Goal: Information Seeking & Learning: Understand process/instructions

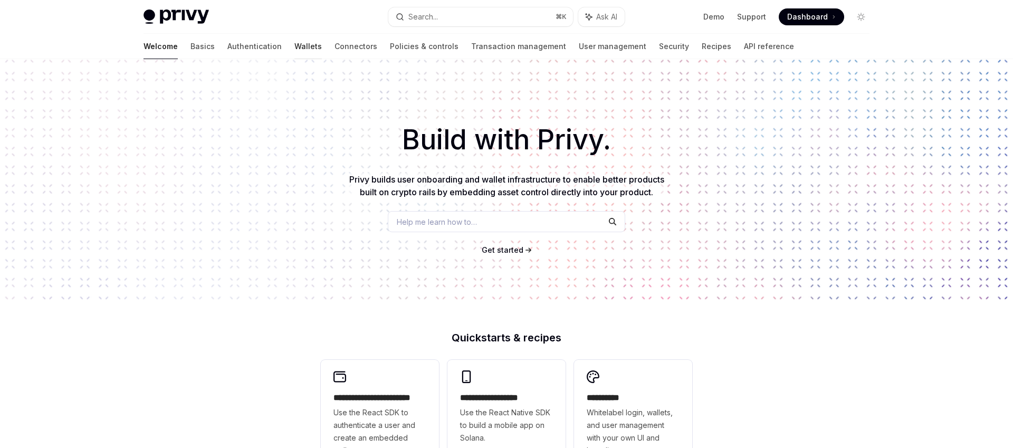
click at [294, 43] on link "Wallets" at bounding box center [307, 46] width 27 height 25
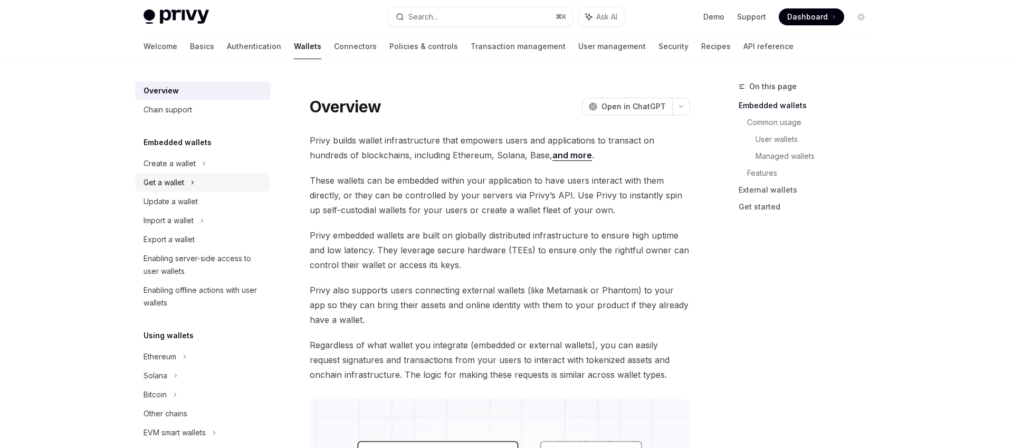
click at [203, 179] on div "Get a wallet" at bounding box center [202, 182] width 135 height 19
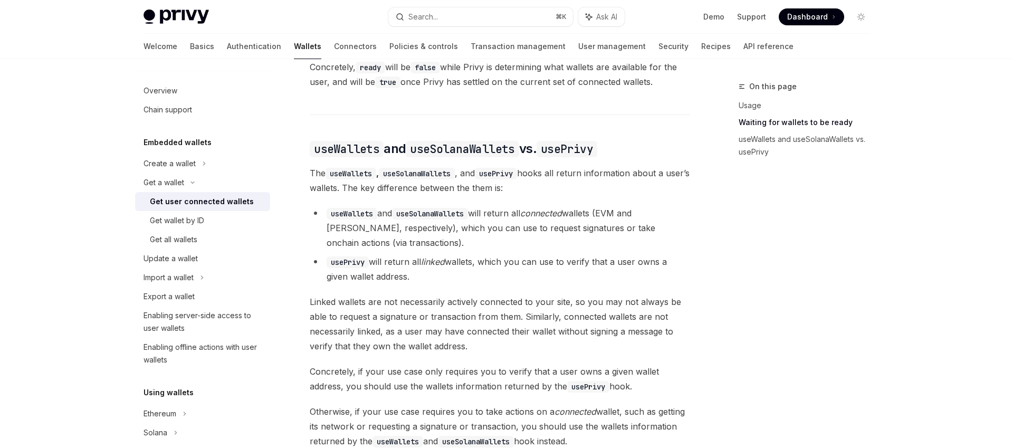
scroll to position [787, 0]
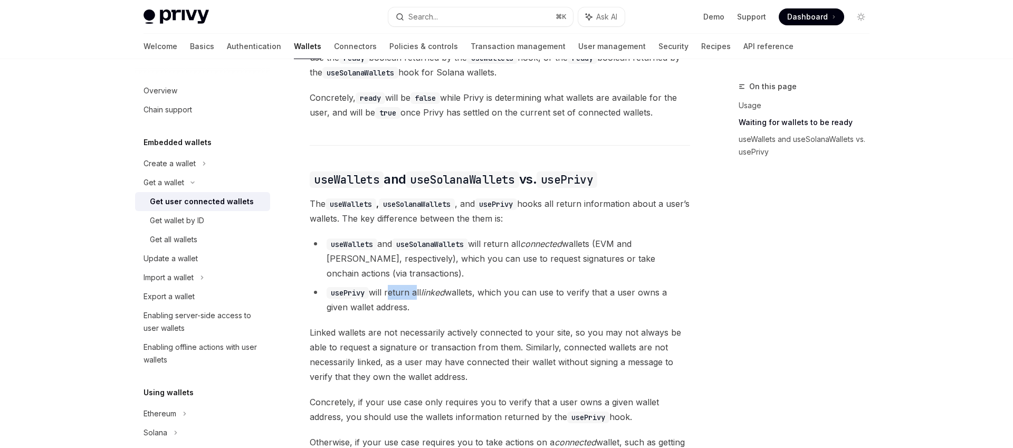
drag, startPoint x: 389, startPoint y: 297, endPoint x: 415, endPoint y: 298, distance: 25.9
click at [415, 298] on li "usePrivy will return all linked wallets, which you can use to verify that a use…" at bounding box center [500, 300] width 380 height 30
drag, startPoint x: 415, startPoint y: 298, endPoint x: 429, endPoint y: 298, distance: 14.2
click at [416, 298] on li "usePrivy will return all linked wallets, which you can use to verify that a use…" at bounding box center [500, 300] width 380 height 30
drag, startPoint x: 442, startPoint y: 298, endPoint x: 485, endPoint y: 304, distance: 43.6
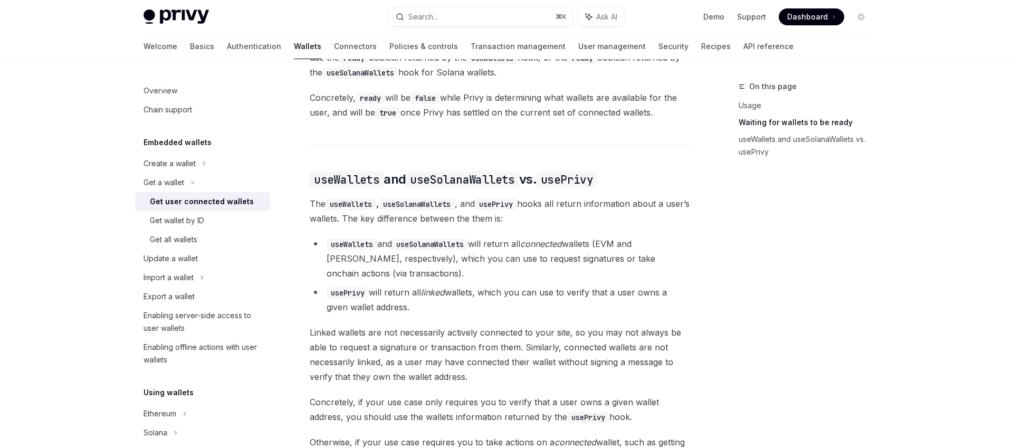
click at [485, 304] on li "usePrivy will return all linked wallets, which you can use to verify that a use…" at bounding box center [500, 300] width 380 height 30
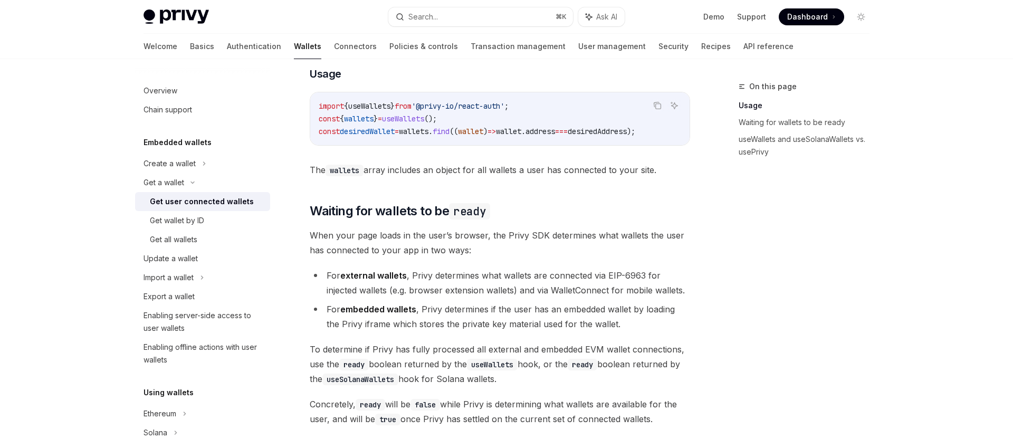
scroll to position [478, 0]
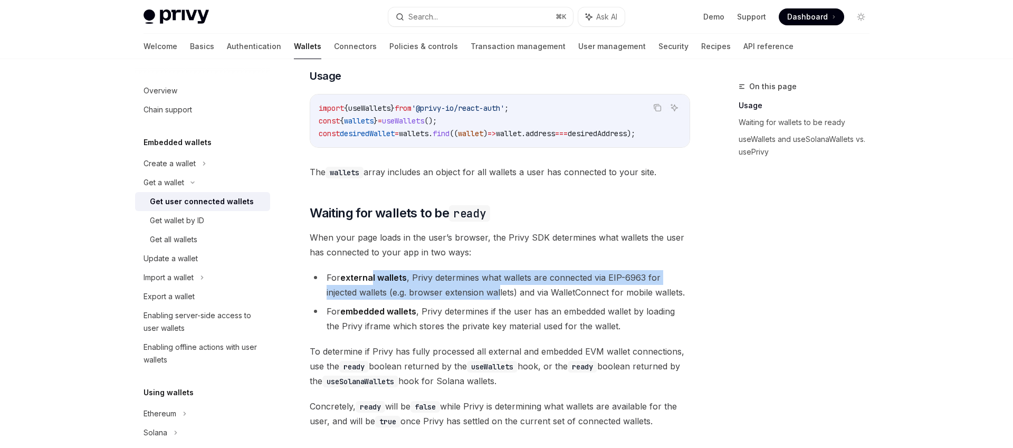
drag, startPoint x: 392, startPoint y: 282, endPoint x: 502, endPoint y: 292, distance: 110.2
click at [502, 292] on li "For external wallets , Privy determines what wallets are connected via EIP-6963…" at bounding box center [500, 285] width 380 height 30
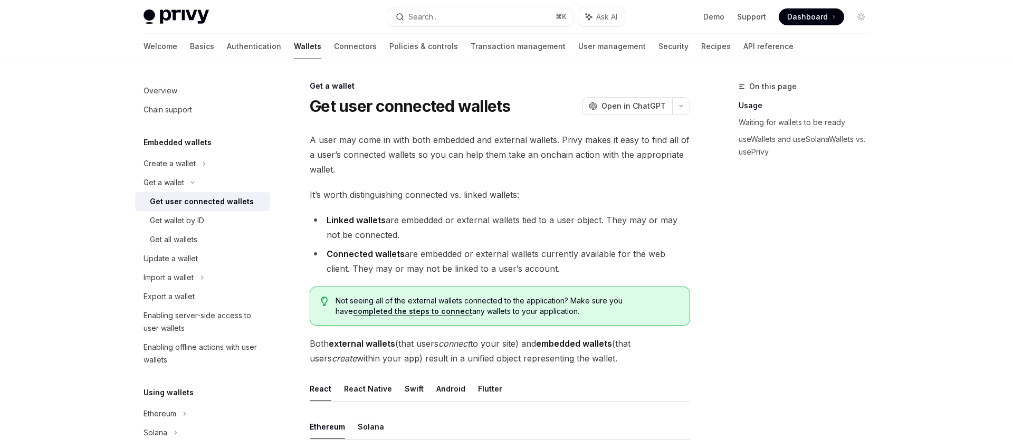
scroll to position [0, 0]
click at [197, 222] on div "Get wallet by ID" at bounding box center [177, 220] width 54 height 13
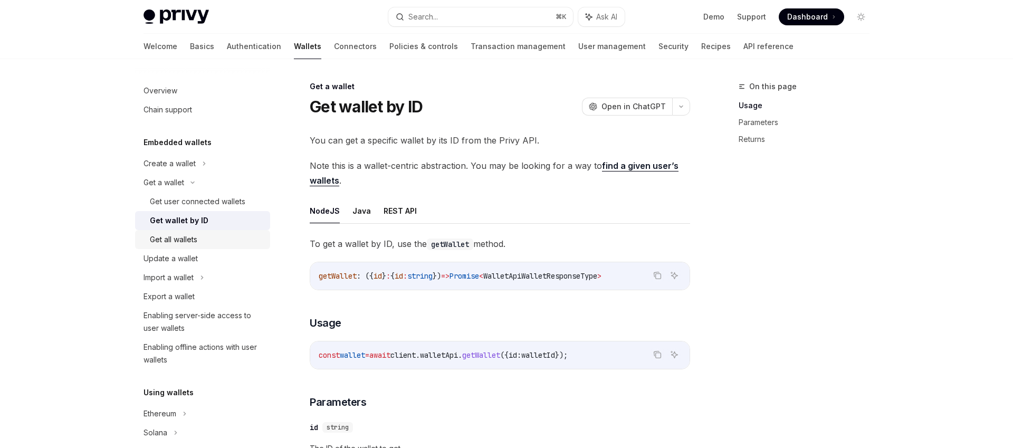
click at [191, 236] on div "Get all wallets" at bounding box center [173, 239] width 47 height 13
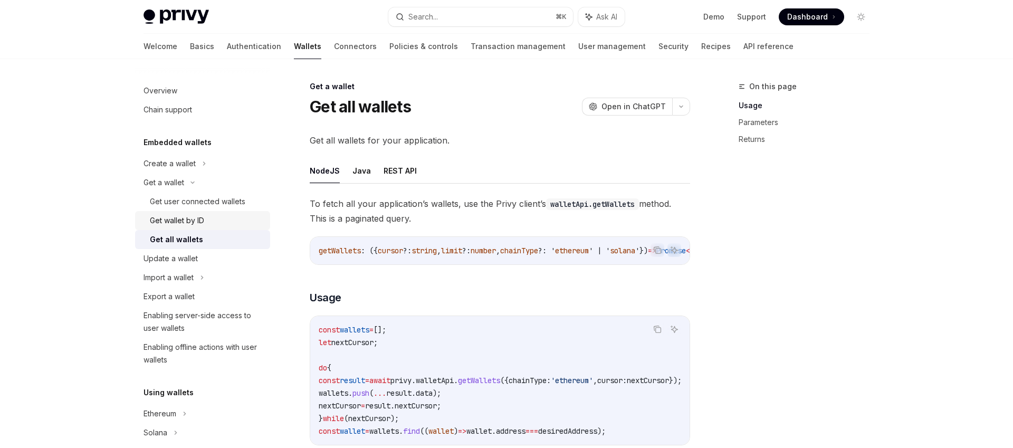
click at [186, 213] on link "Get wallet by ID" at bounding box center [202, 220] width 135 height 19
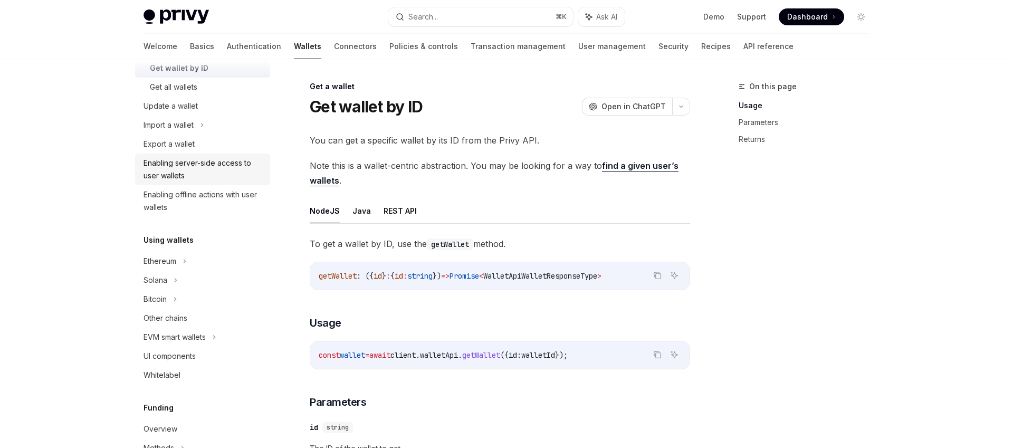
scroll to position [163, 0]
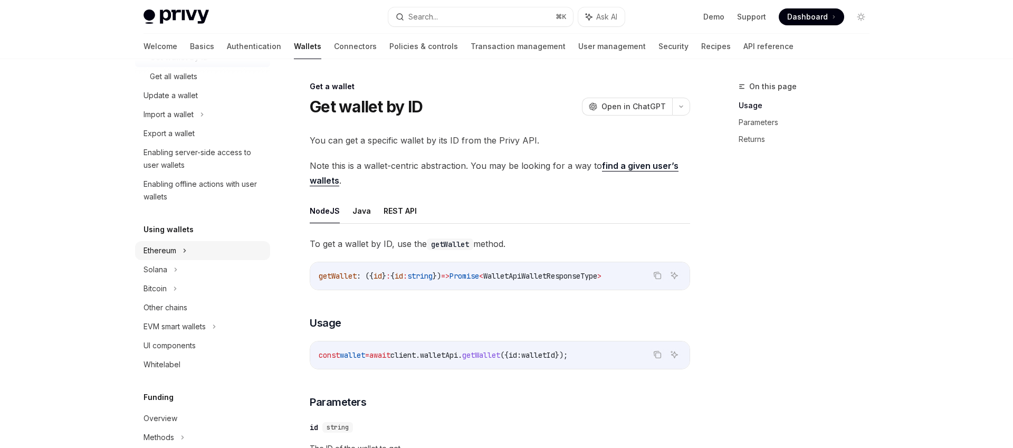
click at [203, 253] on div "Ethereum" at bounding box center [202, 250] width 135 height 19
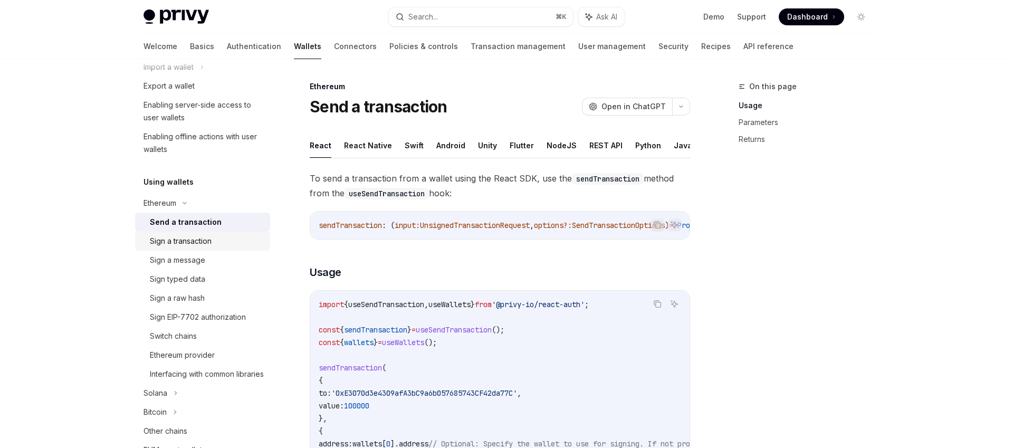
scroll to position [213, 0]
click at [207, 371] on div "Interfacing with common libraries" at bounding box center [207, 372] width 114 height 13
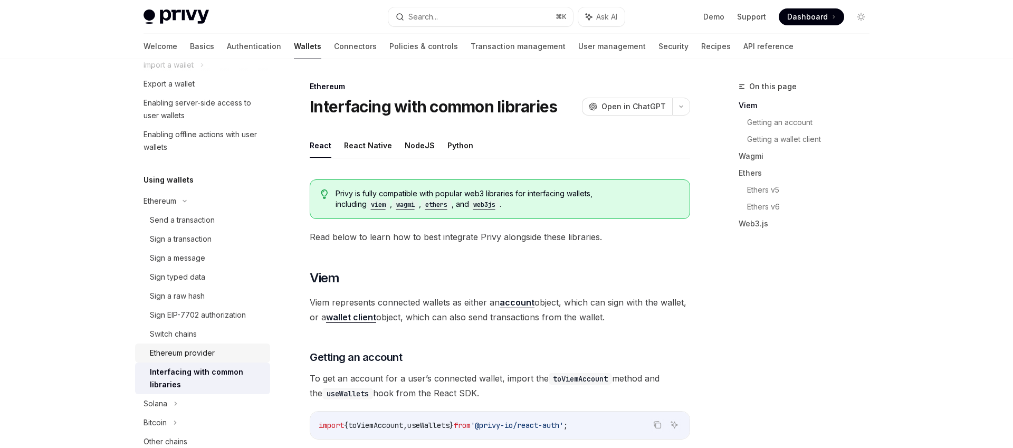
click at [209, 356] on div "Ethereum provider" at bounding box center [182, 353] width 65 height 13
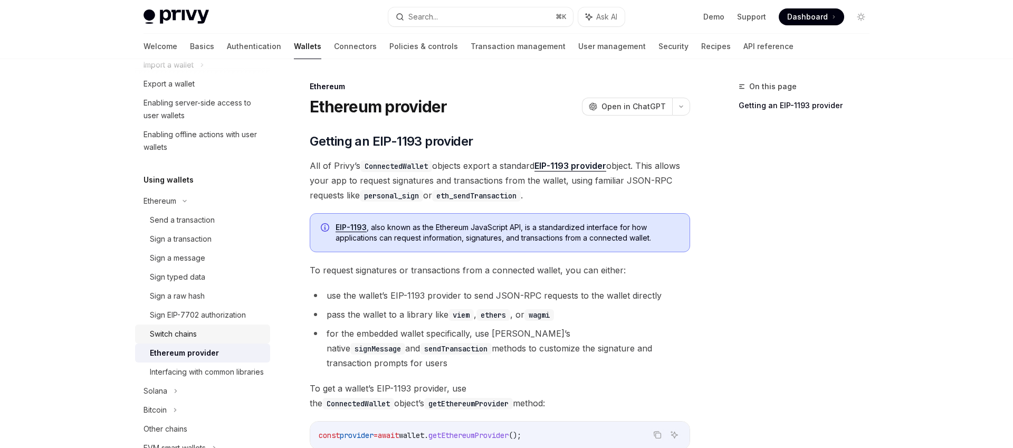
click at [205, 330] on div "Switch chains" at bounding box center [207, 334] width 114 height 13
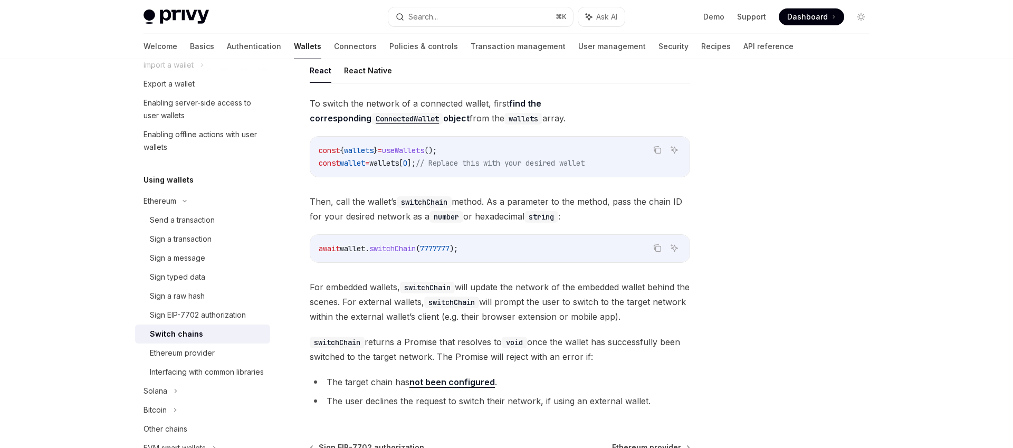
scroll to position [12, 0]
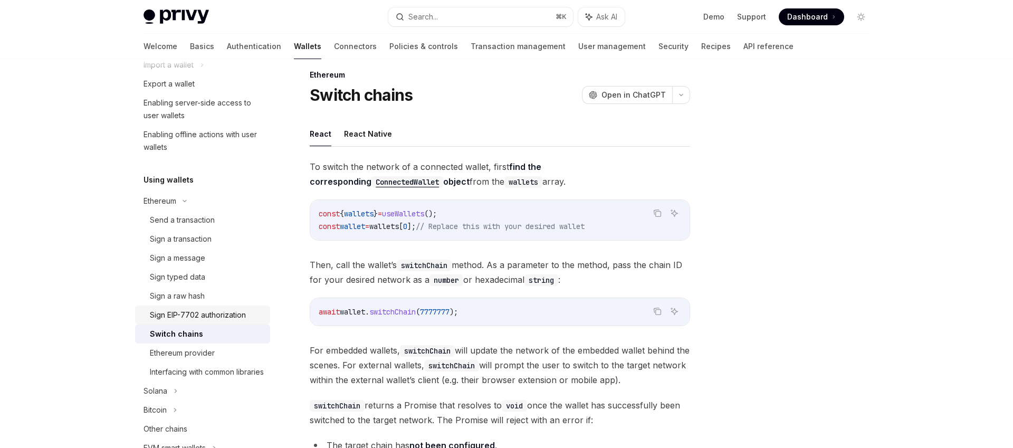
click at [208, 312] on div "Sign EIP-7702 authorization" at bounding box center [198, 315] width 96 height 13
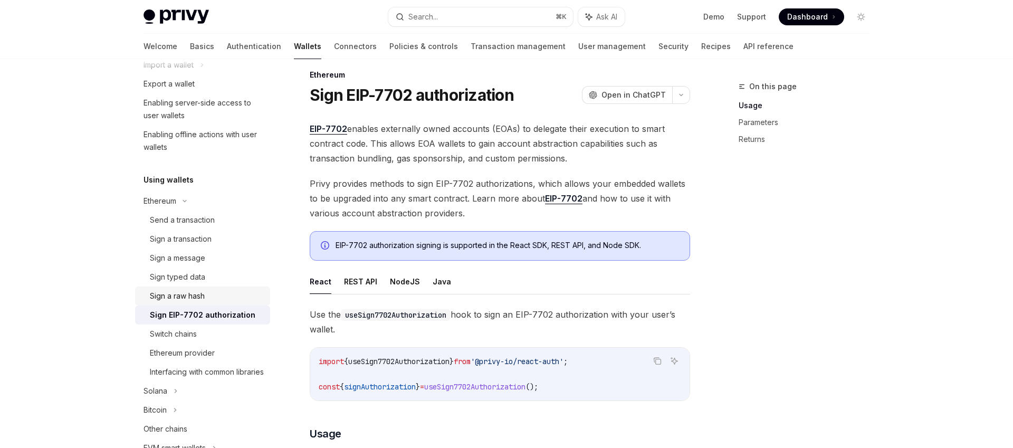
click at [202, 300] on div "Sign a raw hash" at bounding box center [177, 296] width 55 height 13
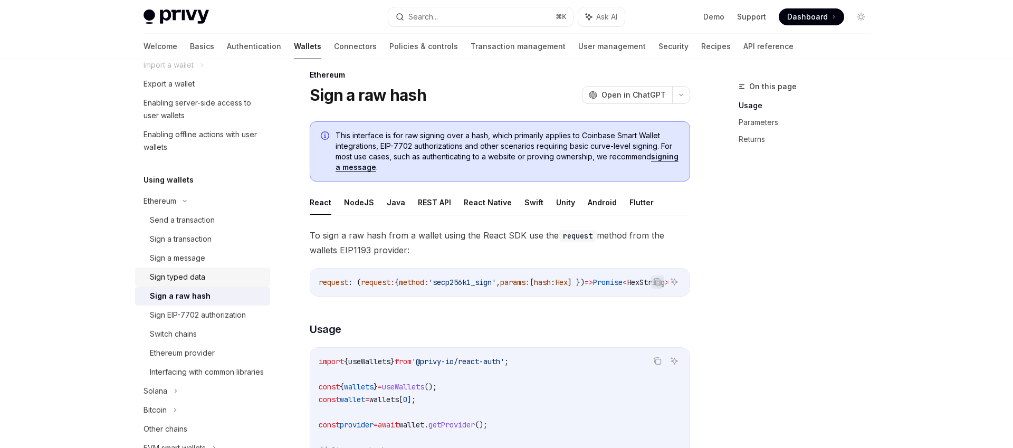
click at [204, 280] on div "Sign typed data" at bounding box center [177, 277] width 55 height 13
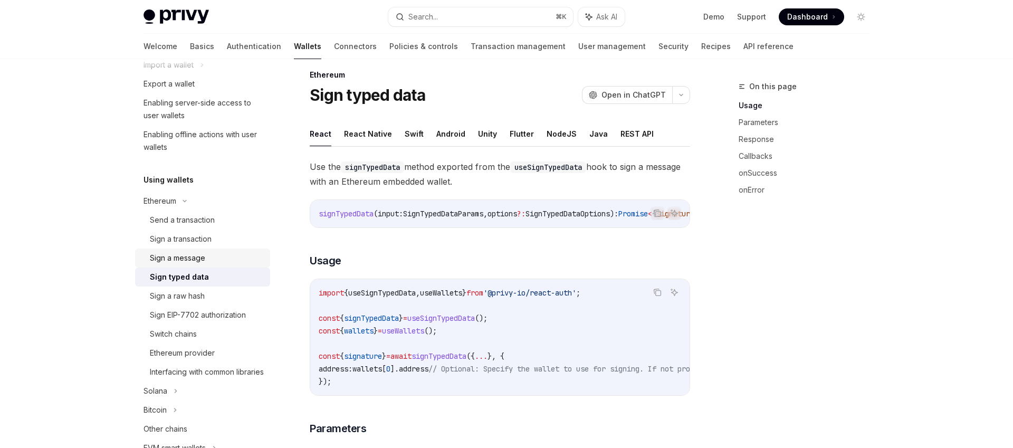
click at [202, 253] on div "Sign a message" at bounding box center [177, 258] width 55 height 13
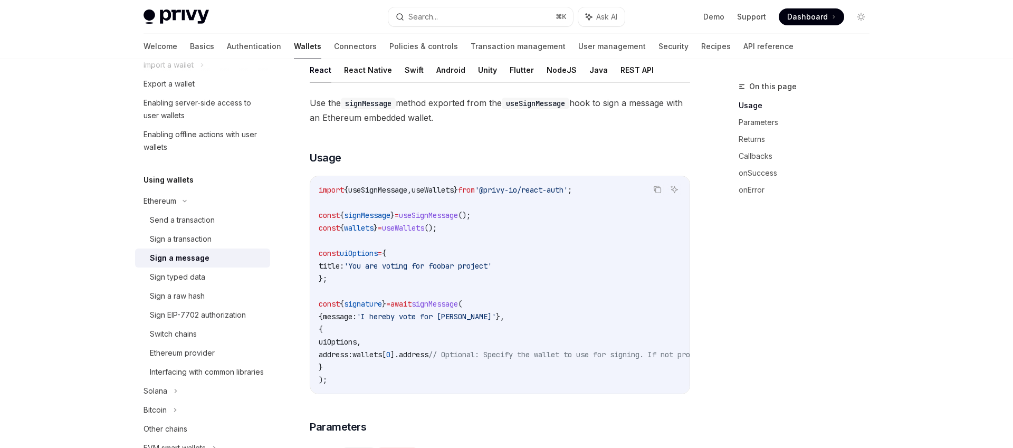
scroll to position [133, 0]
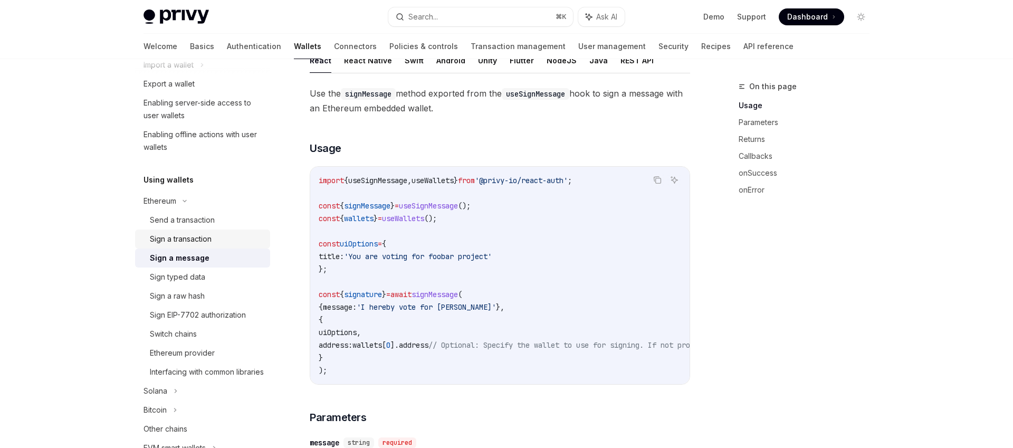
click at [207, 233] on div "Sign a transaction" at bounding box center [181, 239] width 62 height 13
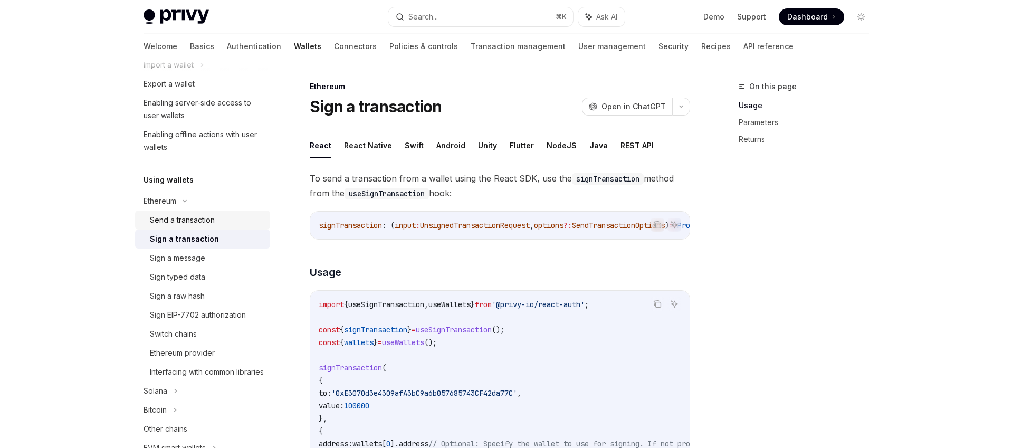
click at [208, 224] on div "Send a transaction" at bounding box center [182, 220] width 65 height 13
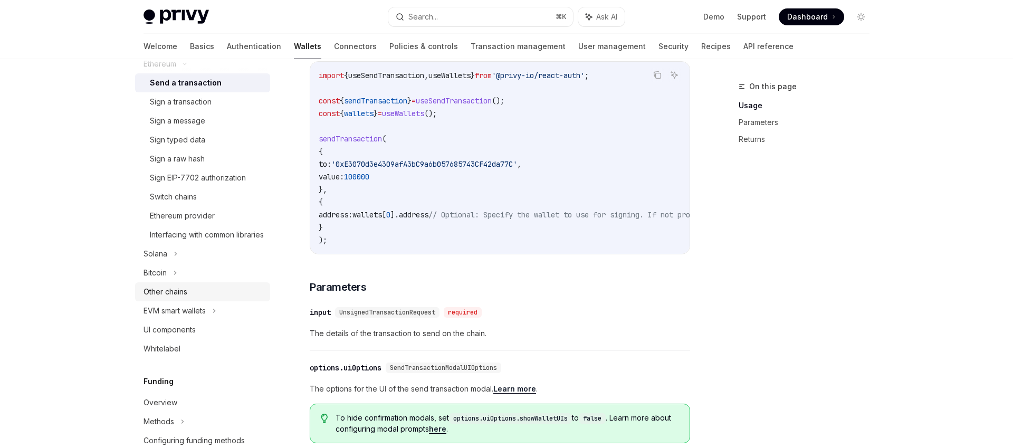
scroll to position [368, 0]
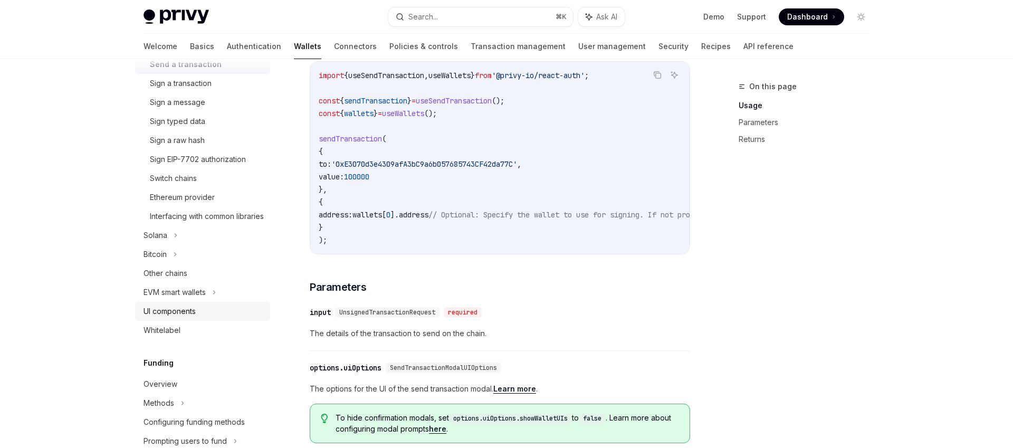
click at [193, 318] on div "UI components" at bounding box center [170, 311] width 52 height 13
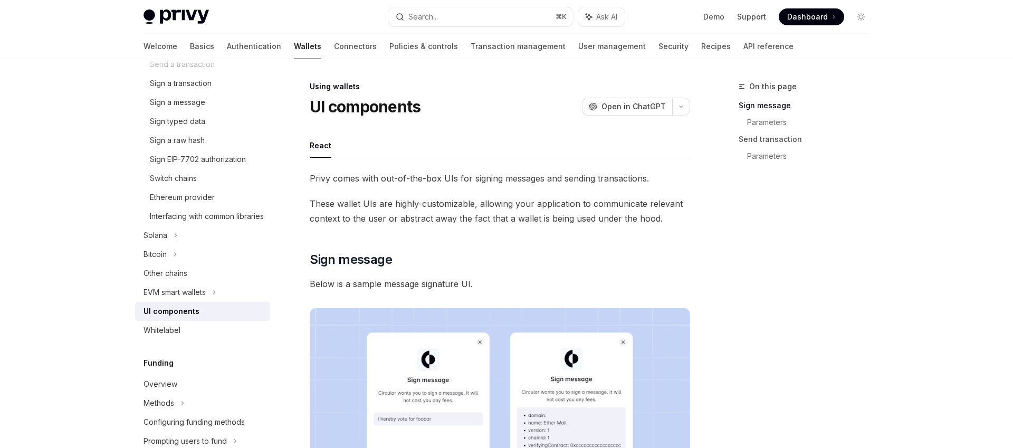
click at [408, 215] on span "These wallet UIs are highly-customizable, allowing your application to communic…" at bounding box center [500, 211] width 380 height 30
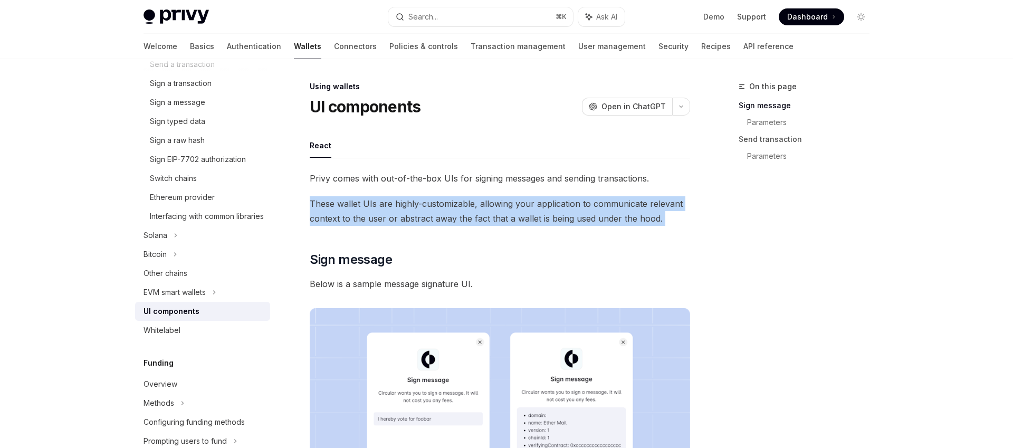
click at [408, 215] on span "These wallet UIs are highly-customizable, allowing your application to communic…" at bounding box center [500, 211] width 380 height 30
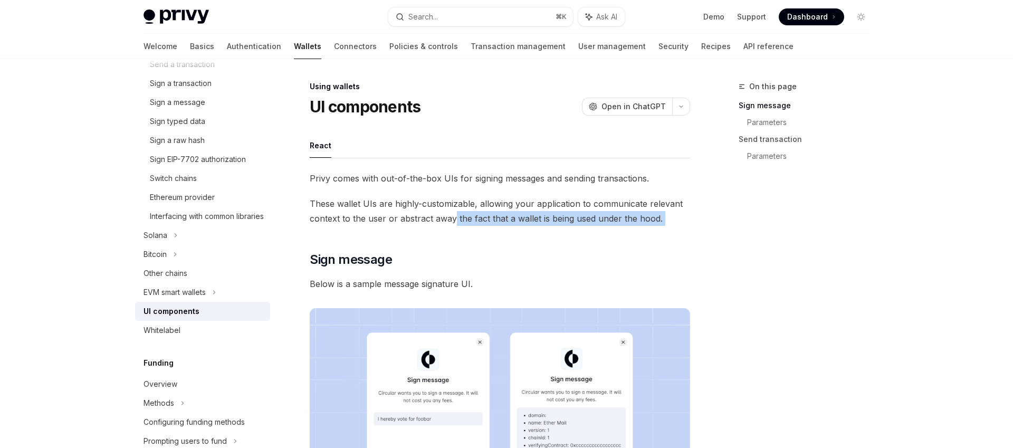
click at [455, 215] on span "These wallet UIs are highly-customizable, allowing your application to communic…" at bounding box center [500, 211] width 380 height 30
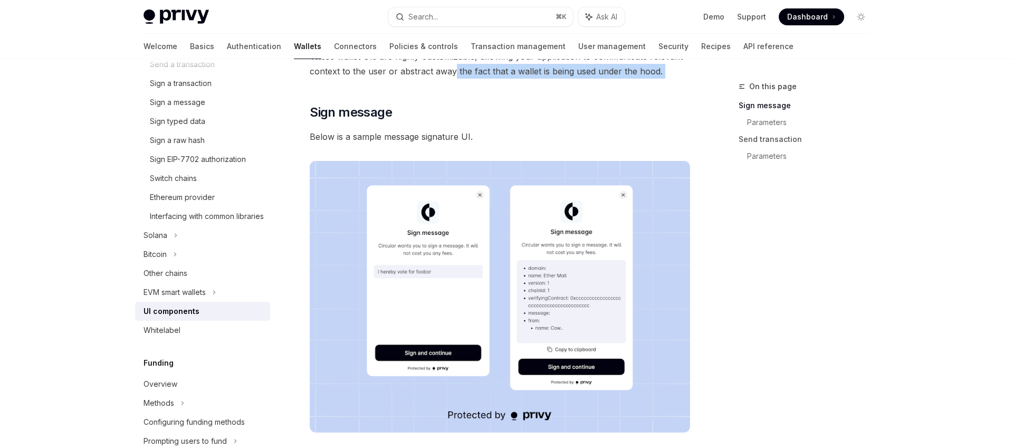
scroll to position [179, 0]
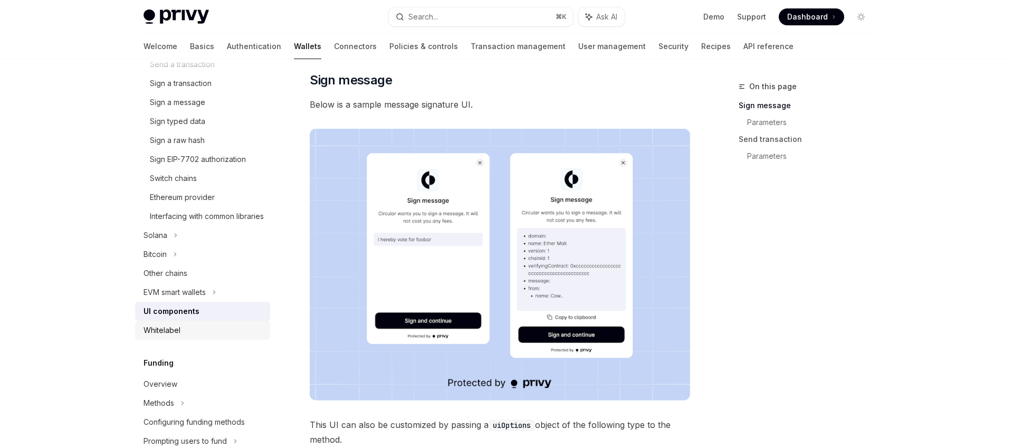
click at [163, 337] on div "Whitelabel" at bounding box center [162, 330] width 37 height 13
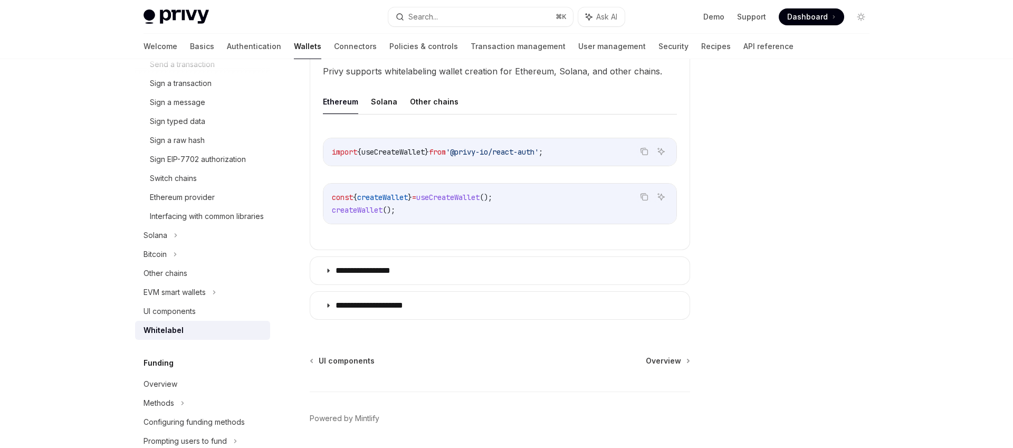
scroll to position [370, 0]
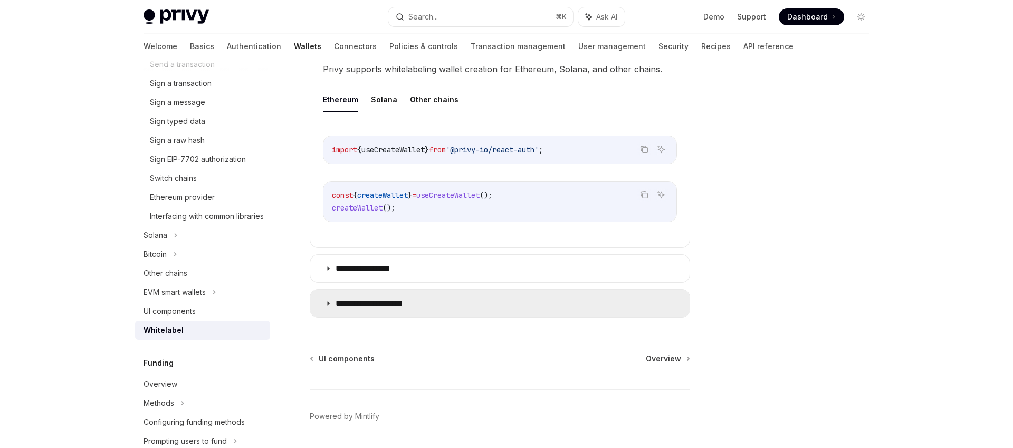
click at [394, 299] on p "**********" at bounding box center [380, 303] width 88 height 11
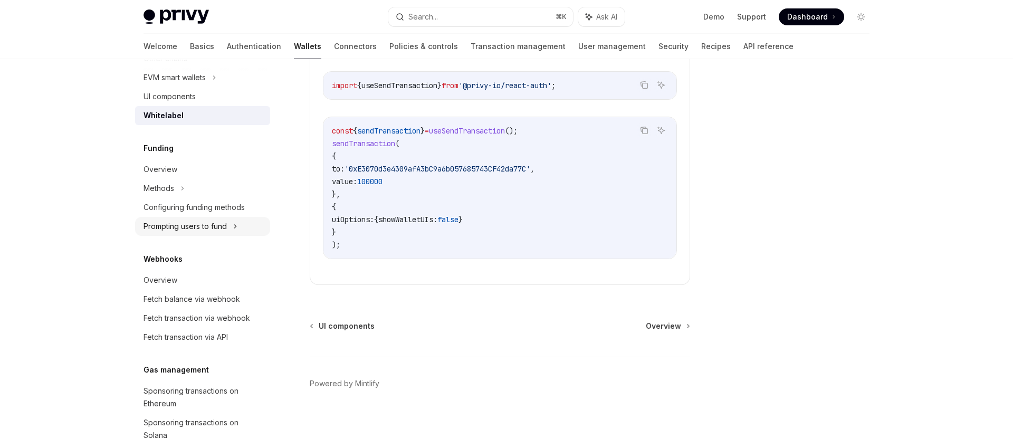
scroll to position [585, 0]
click at [188, 231] on div "Prompting users to fund" at bounding box center [185, 224] width 83 height 13
type textarea "*"
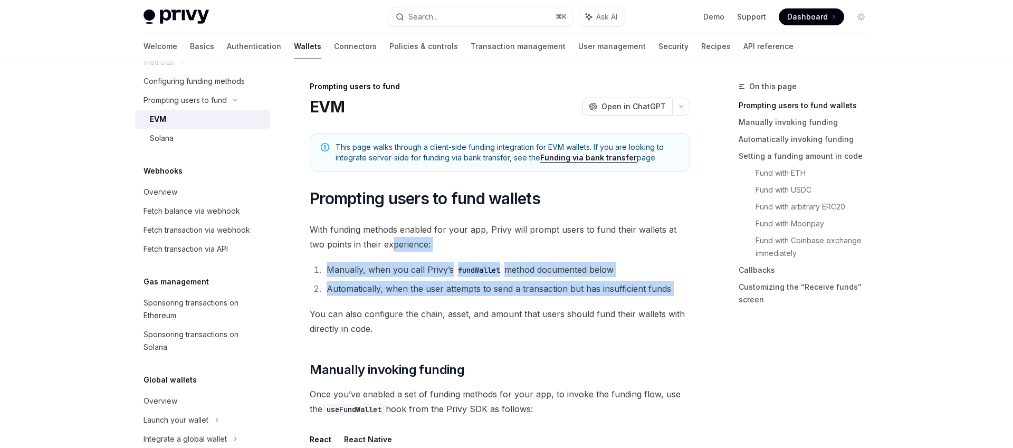
drag, startPoint x: 393, startPoint y: 263, endPoint x: 455, endPoint y: 309, distance: 77.3
click at [455, 309] on span "You can also configure the chain, asset, and amount that users should fund thei…" at bounding box center [500, 322] width 380 height 30
